Goal: Transaction & Acquisition: Purchase product/service

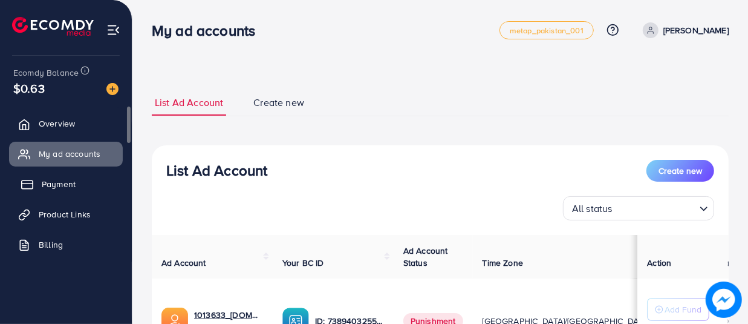
click at [41, 190] on link "Payment" at bounding box center [66, 184] width 114 height 24
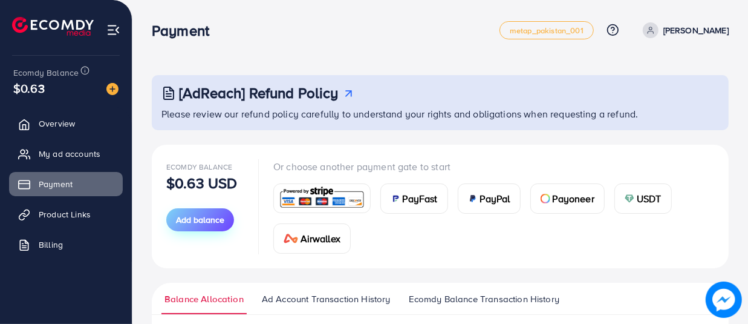
click at [213, 218] on span "Add balance" at bounding box center [200, 220] width 48 height 12
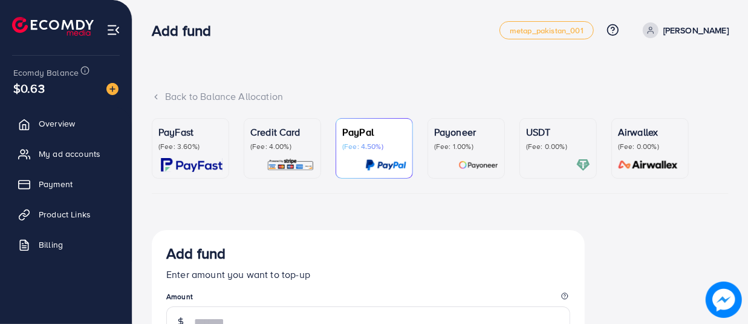
click at [208, 140] on div "PayFast (Fee: 3.60%)" at bounding box center [190, 138] width 64 height 27
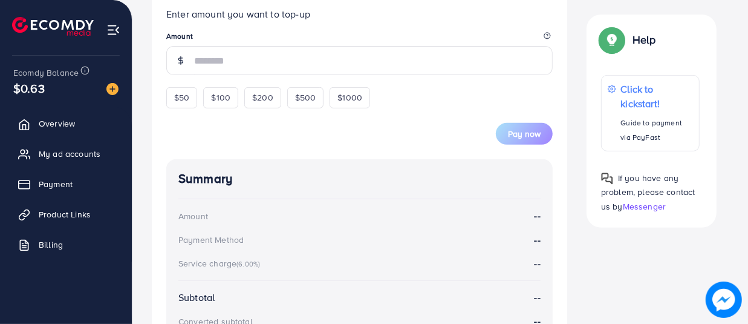
scroll to position [249, 0]
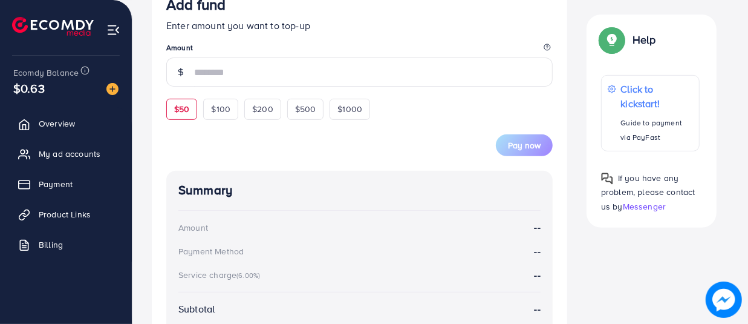
click at [183, 115] on span "$50" at bounding box center [181, 109] width 15 height 12
type input "**"
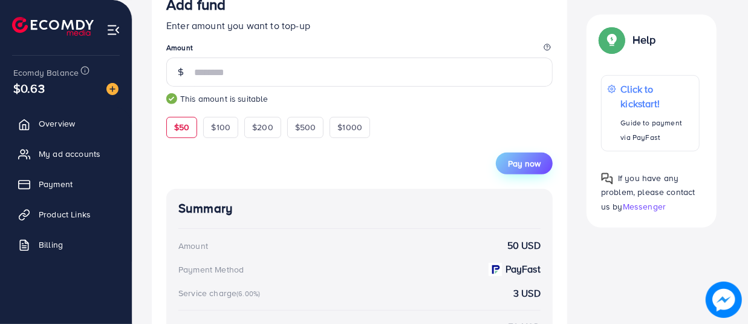
click at [509, 169] on span "Pay now" at bounding box center [524, 163] width 33 height 12
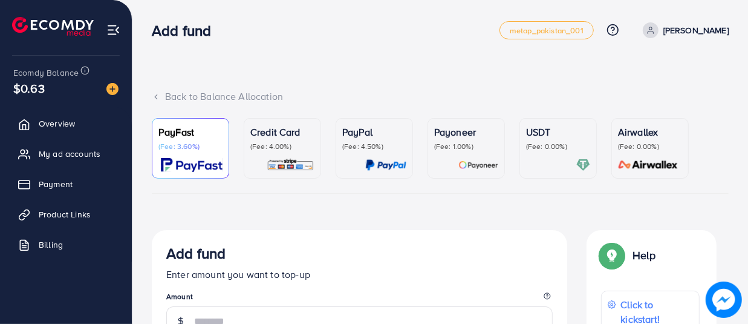
click at [112, 85] on img at bounding box center [112, 89] width 12 height 12
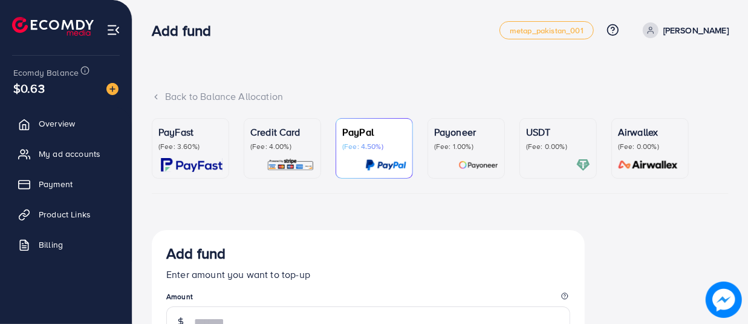
click at [186, 156] on div "PayFast (Fee: 3.60%)" at bounding box center [190, 148] width 64 height 47
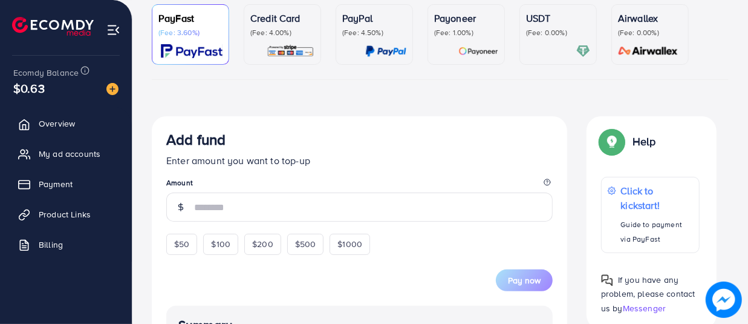
scroll to position [109, 0]
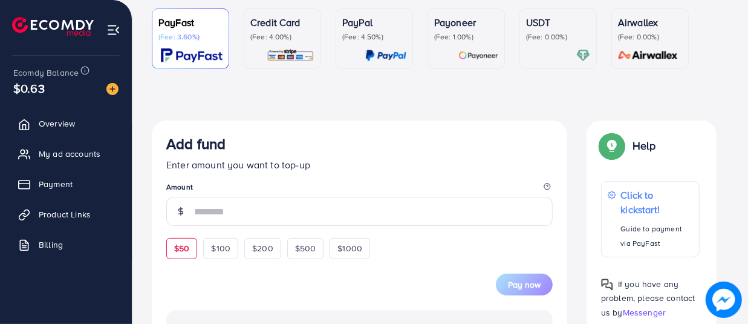
click at [174, 244] on span "$50" at bounding box center [181, 248] width 15 height 12
type input "**"
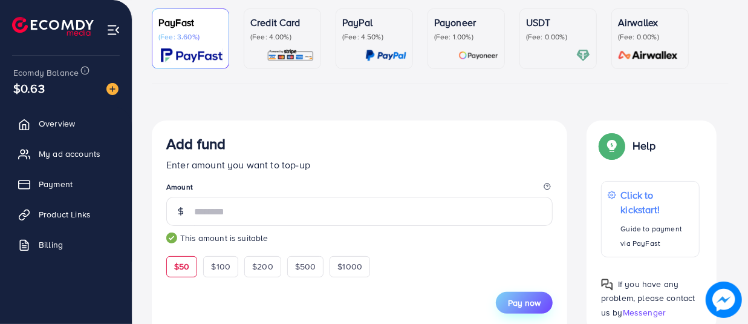
click at [529, 302] on span "Pay now" at bounding box center [524, 302] width 33 height 12
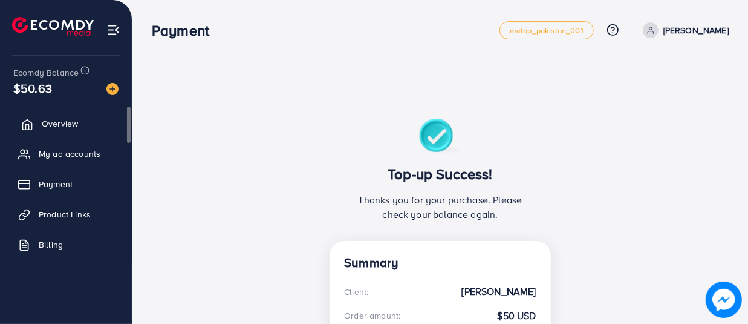
click at [71, 124] on span "Overview" at bounding box center [60, 123] width 36 height 12
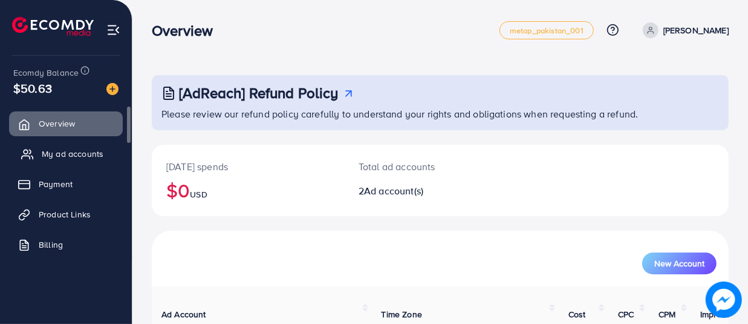
click at [66, 153] on span "My ad accounts" at bounding box center [73, 154] width 62 height 12
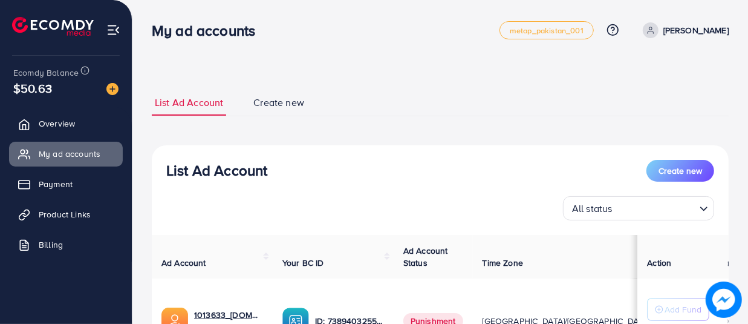
click at [509, 79] on div "List Ad Account Create new List Ad Account Create new All status Loading... Ad …" at bounding box center [440, 296] width 577 height 442
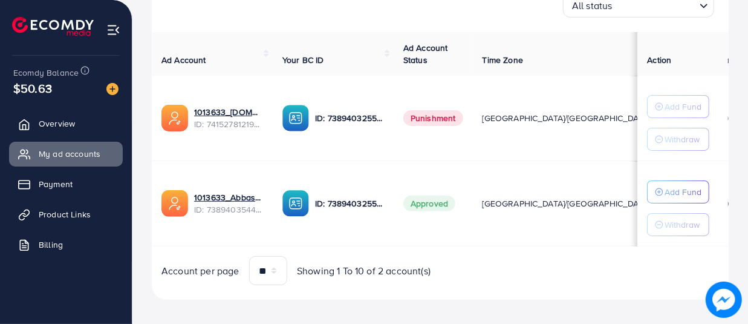
scroll to position [212, 0]
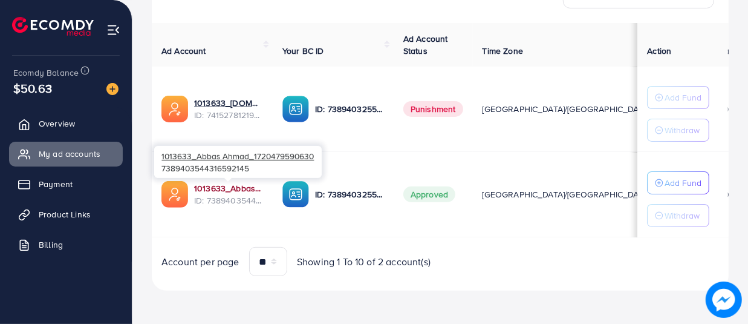
click at [231, 184] on link "1013633_Abbas Ahmad_1720479590630" at bounding box center [228, 188] width 69 height 12
click at [233, 187] on link "1013633_Abbas Ahmad_1720479590630" at bounding box center [228, 188] width 69 height 12
click at [217, 185] on link "1013633_Abbas Ahmad_1720479590630" at bounding box center [228, 188] width 69 height 12
click at [233, 182] on link "1013633_Abbas Ahmad_1720479590630" at bounding box center [228, 188] width 69 height 12
click at [229, 187] on link "1013633_Abbas Ahmad_1720479590630" at bounding box center [228, 188] width 69 height 12
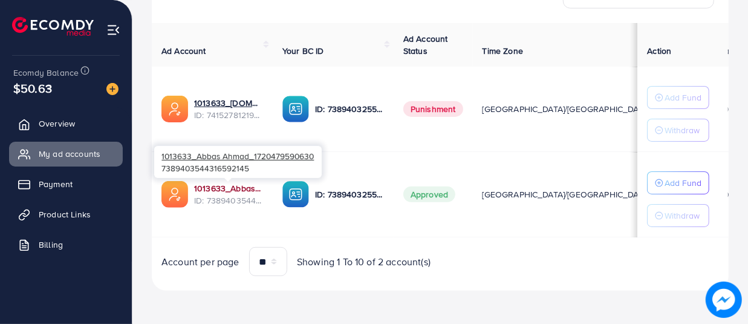
click at [222, 184] on link "1013633_Abbas Ahmad_1720479590630" at bounding box center [228, 188] width 69 height 12
click at [224, 183] on link "1013633_Abbas Ahmad_1720479590630" at bounding box center [228, 188] width 69 height 12
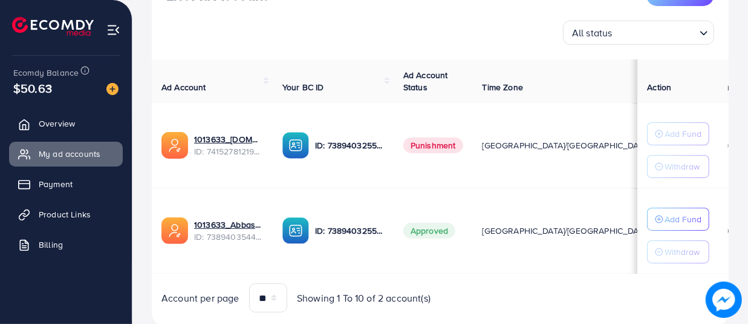
scroll to position [175, 0]
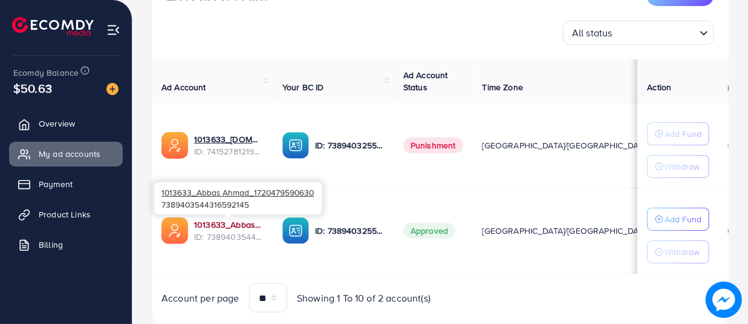
click at [214, 222] on link "1013633_Abbas Ahmad_1720479590630" at bounding box center [228, 224] width 69 height 12
click at [232, 227] on link "1013633_Abbas Ahmad_1720479590630" at bounding box center [228, 224] width 69 height 12
click at [226, 224] on link "1013633_Abbas Ahmad_1720479590630" at bounding box center [228, 224] width 69 height 12
click at [227, 219] on link "1013633_Abbas Ahmad_1720479590630" at bounding box center [228, 224] width 69 height 12
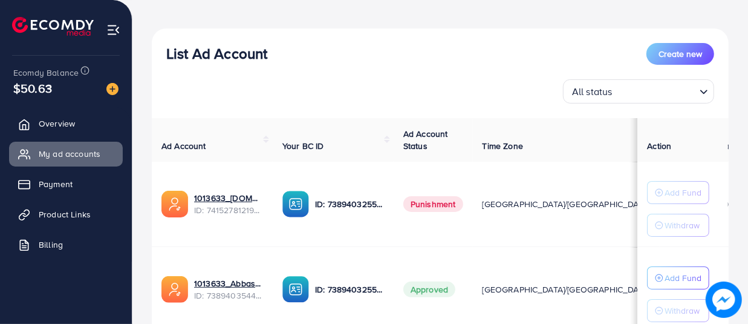
scroll to position [154, 0]
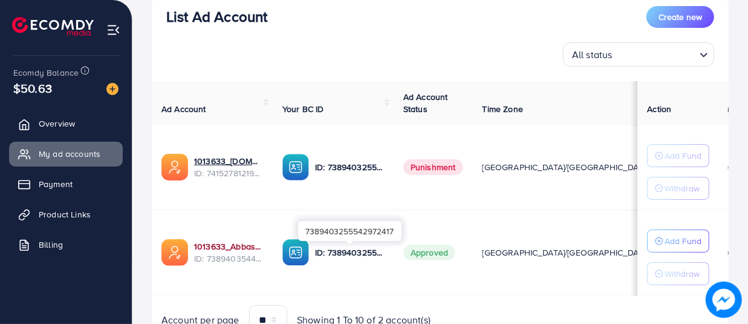
drag, startPoint x: 0, startPoint y: 0, endPoint x: 214, endPoint y: 242, distance: 322.7
click at [214, 242] on link "1013633_Abbas Ahmad_1720479590630" at bounding box center [228, 246] width 69 height 12
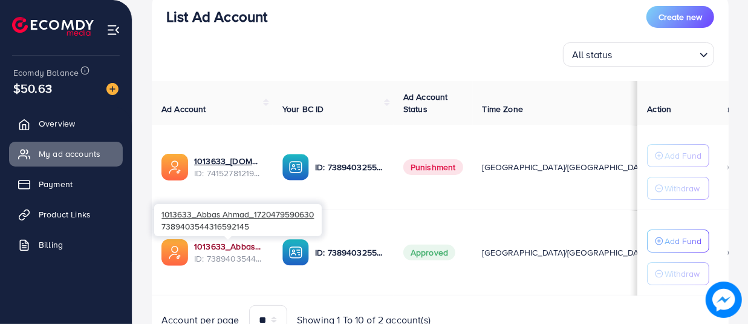
click at [214, 243] on link "1013633_Abbas Ahmad_1720479590630" at bounding box center [228, 246] width 69 height 12
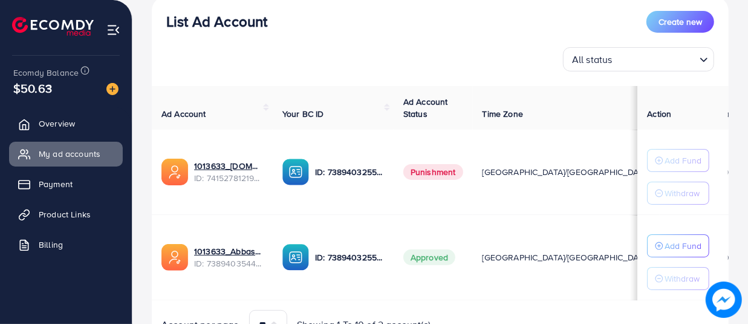
scroll to position [154, 0]
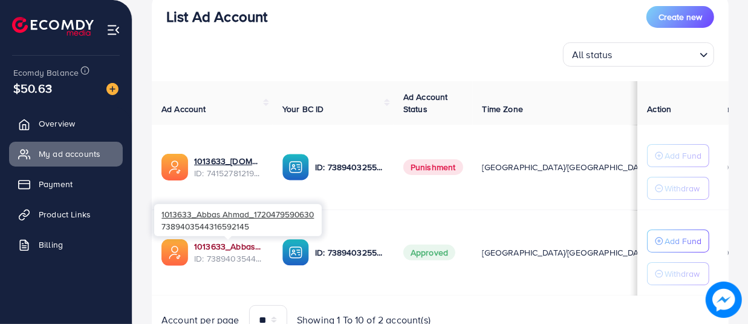
click at [204, 241] on link "1013633_Abbas Ahmad_1720479590630" at bounding box center [228, 246] width 69 height 12
